Goal: Find specific page/section: Find specific page/section

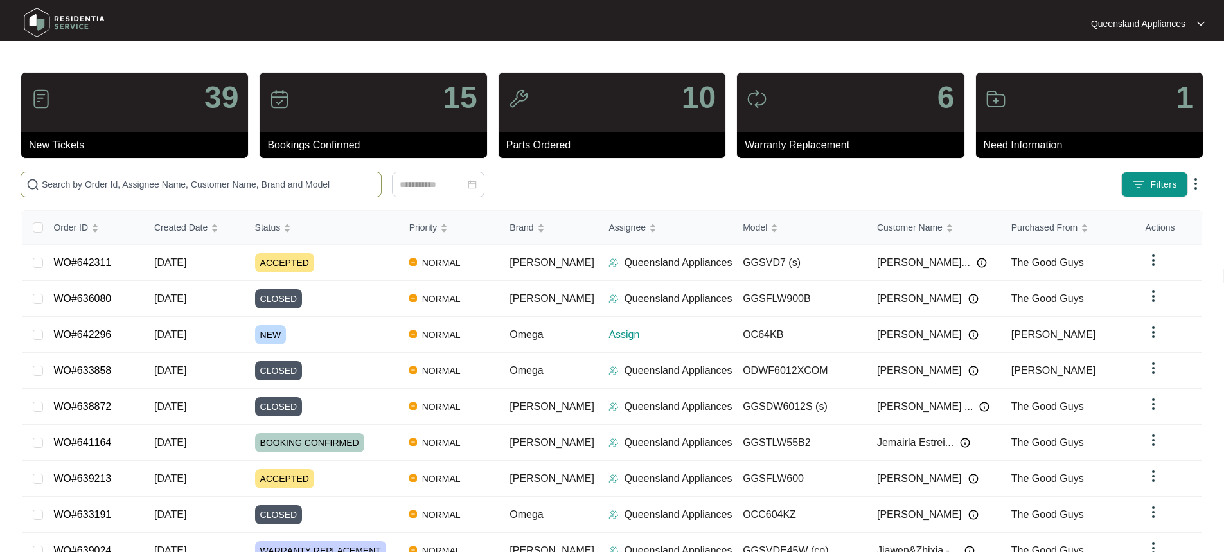
click at [247, 188] on input "text" at bounding box center [209, 184] width 334 height 14
paste input "OC64KB"
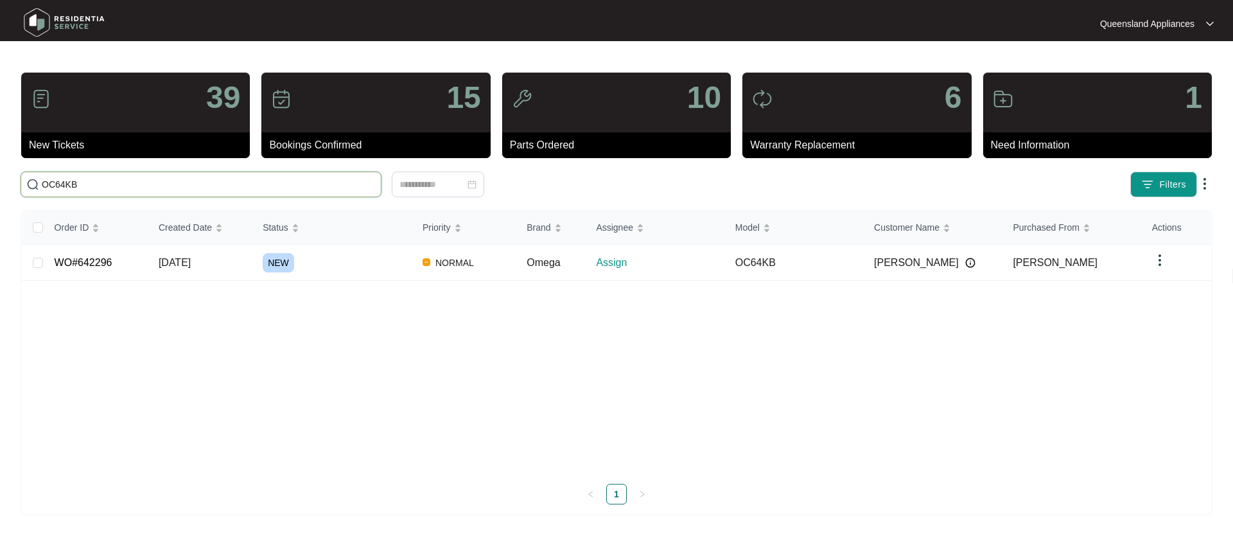
click at [61, 179] on input "OC64KB" at bounding box center [209, 184] width 334 height 14
paste input "642296"
type input "642296"
click at [104, 260] on link "WO#642296" at bounding box center [84, 262] width 58 height 11
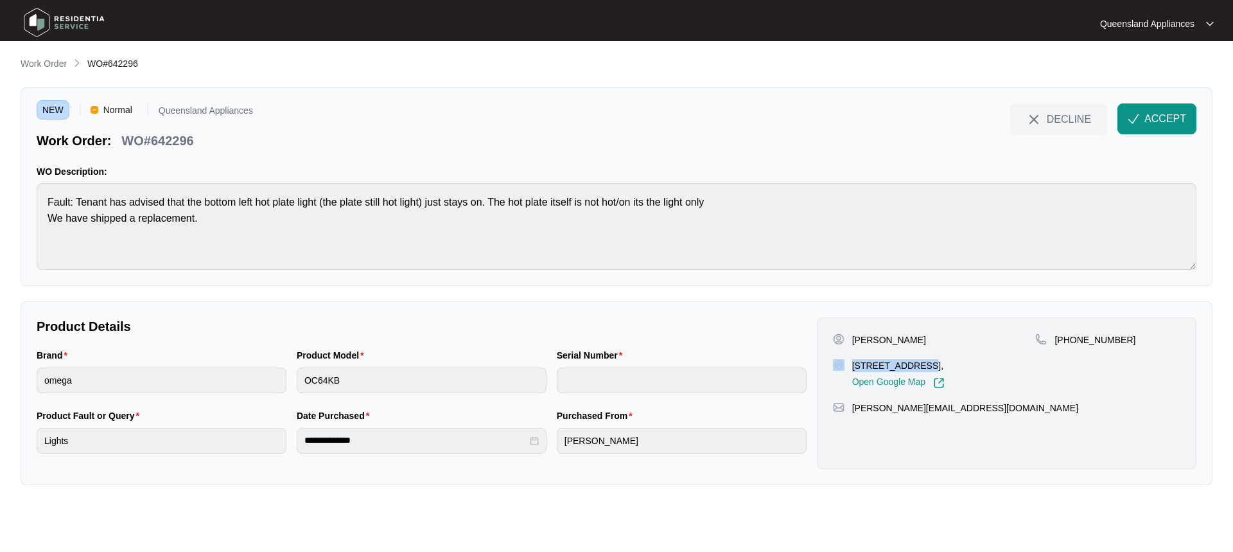
drag, startPoint x: 919, startPoint y: 363, endPoint x: 832, endPoint y: 369, distance: 87.5
click at [832, 369] on div "Rochelle Bailey 47 Norton Sands Drive, Redbank Plains QLD 4301, Australia, Open…" at bounding box center [1007, 393] width 380 height 152
copy div "47 Norton Sands"
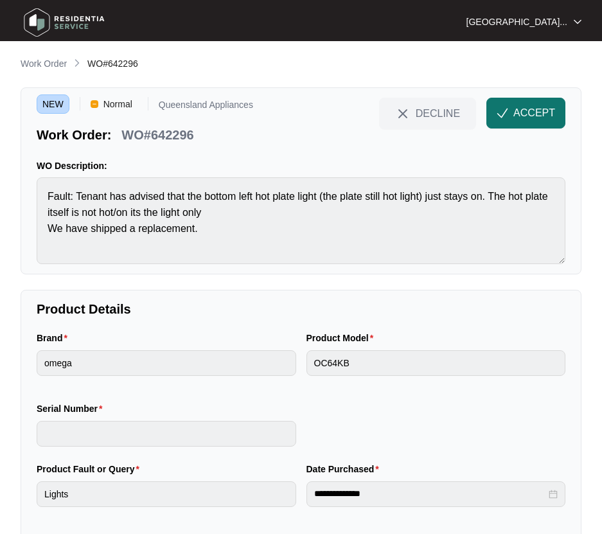
click at [529, 109] on span "ACCEPT" at bounding box center [534, 112] width 42 height 15
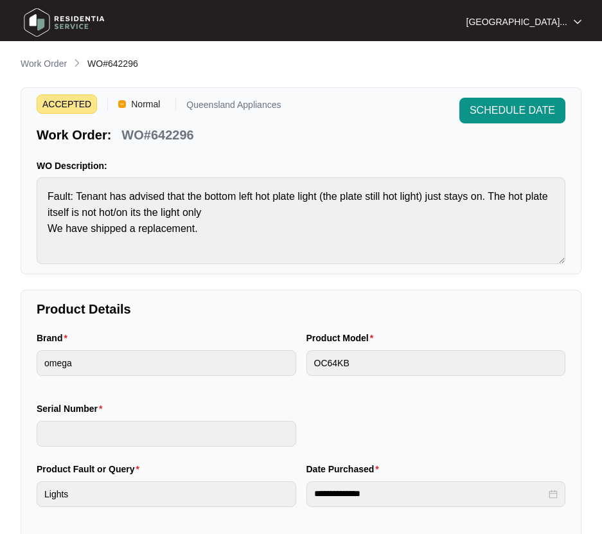
click at [172, 135] on p "WO#642296" at bounding box center [157, 135] width 72 height 18
copy p "642296"
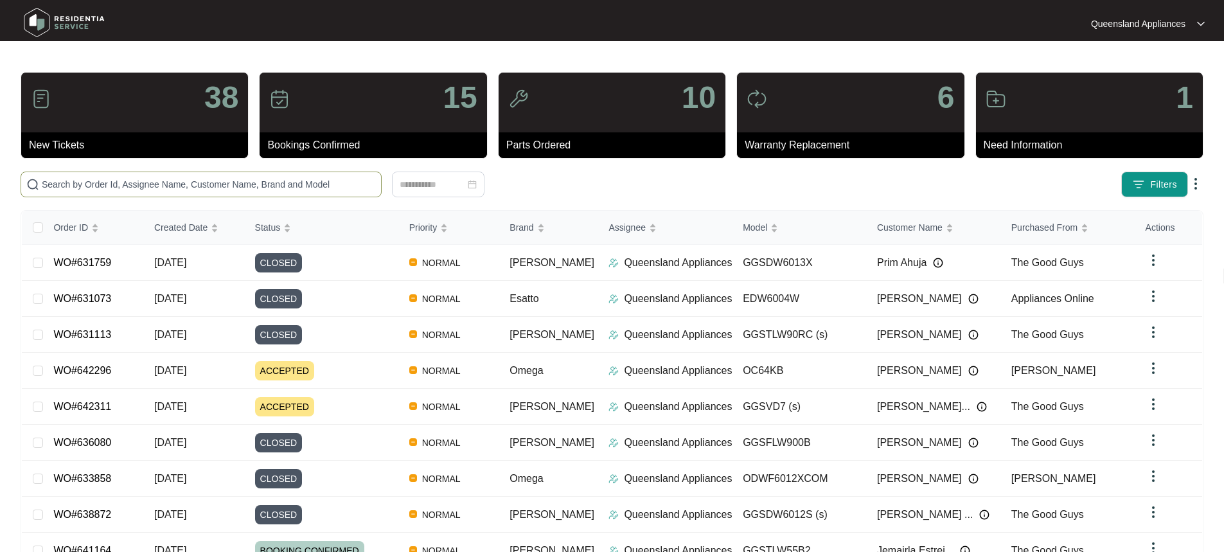
click at [218, 195] on span at bounding box center [201, 185] width 361 height 26
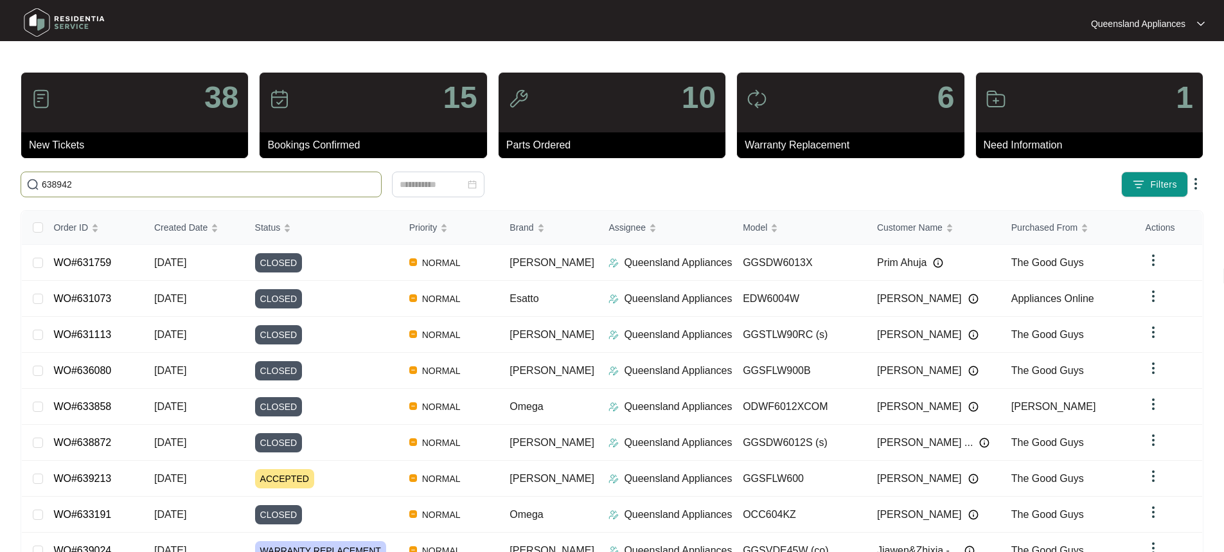
type input "638942"
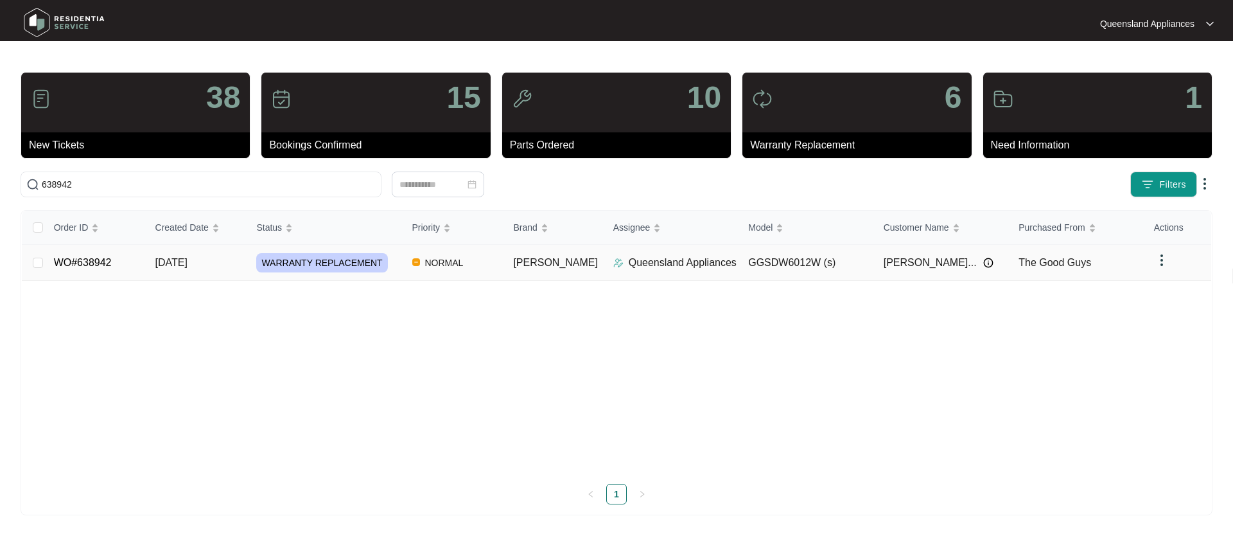
click at [86, 265] on link "WO#638942" at bounding box center [83, 262] width 58 height 11
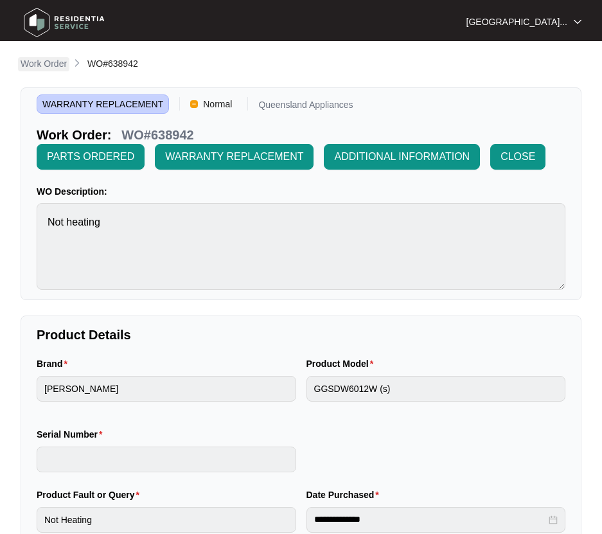
click at [39, 61] on p "Work Order" at bounding box center [44, 63] width 46 height 13
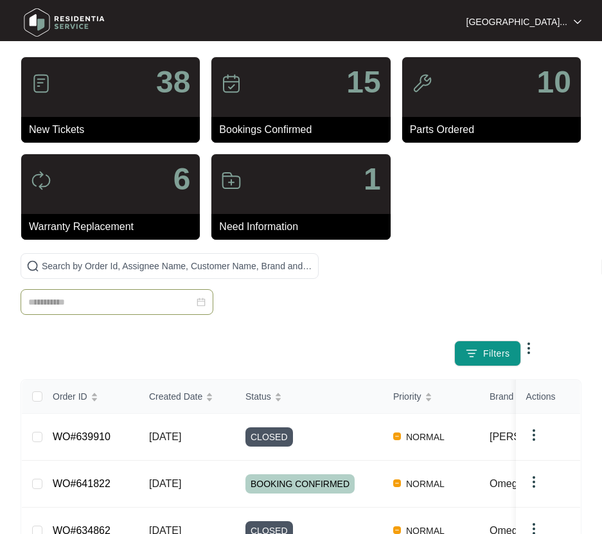
click at [94, 298] on input at bounding box center [111, 302] width 166 height 14
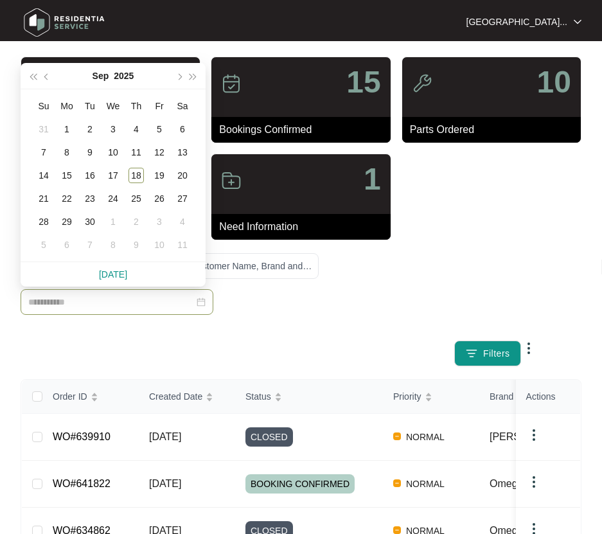
paste input "******"
type input "**********"
click at [106, 300] on input at bounding box center [111, 302] width 166 height 14
click at [93, 306] on input at bounding box center [111, 302] width 166 height 14
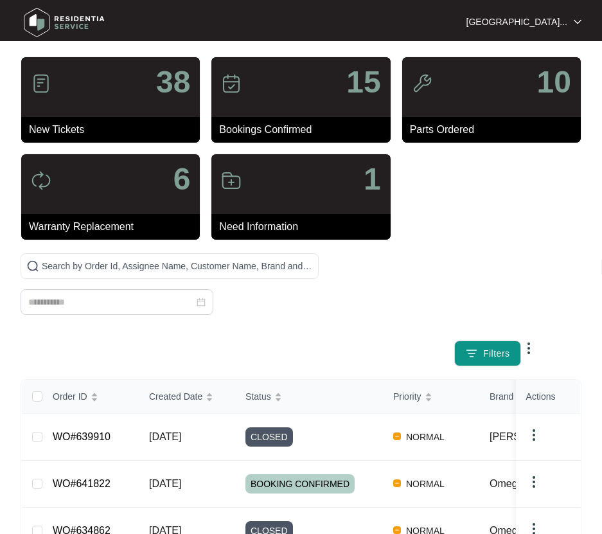
drag, startPoint x: 92, startPoint y: 306, endPoint x: 296, endPoint y: 339, distance: 206.2
click at [277, 340] on div "Filters" at bounding box center [300, 309] width 571 height 113
click at [245, 259] on input "text" at bounding box center [177, 266] width 271 height 14
click at [143, 269] on input "text" at bounding box center [177, 266] width 271 height 14
paste input "642311"
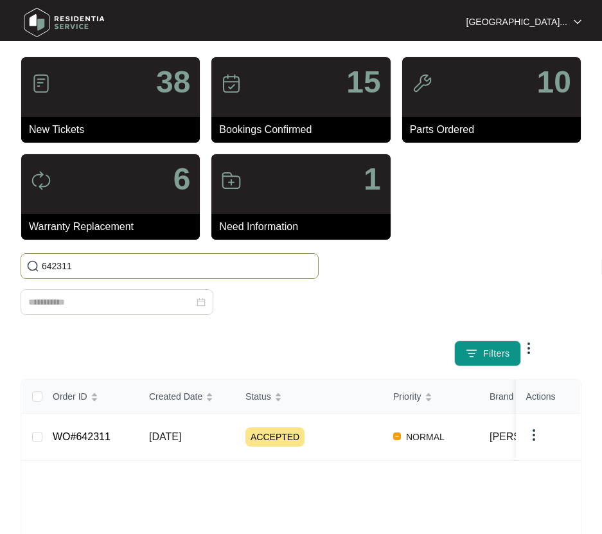
type input "642311"
click at [103, 431] on link "WO#642311" at bounding box center [82, 436] width 58 height 11
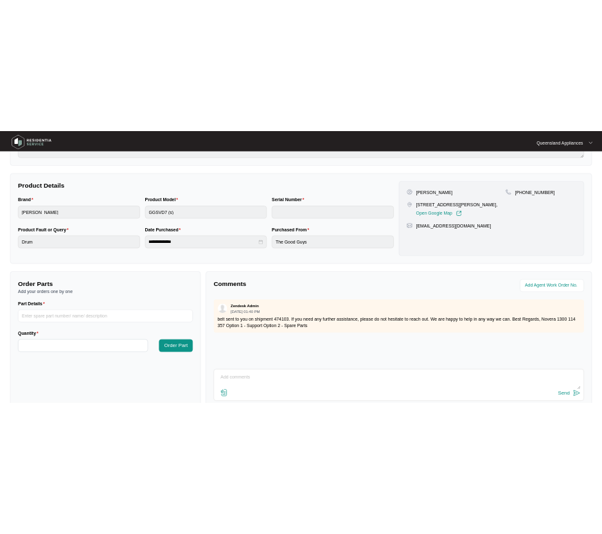
scroll to position [236, 0]
